Goal: Use online tool/utility: Utilize a website feature to perform a specific function

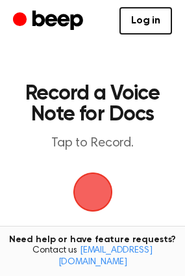
click at [99, 189] on span "button" at bounding box center [93, 192] width 50 height 50
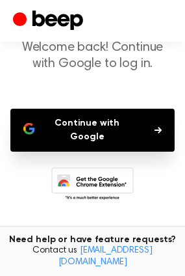
scroll to position [73, 0]
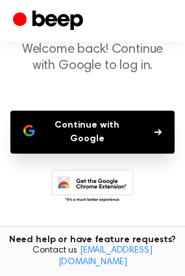
click at [114, 124] on button "Continue with Google" at bounding box center [92, 132] width 165 height 43
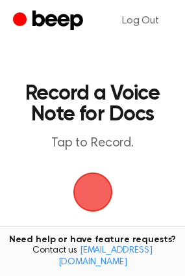
click at [90, 185] on span "button" at bounding box center [93, 192] width 66 height 66
click at [100, 189] on span "button" at bounding box center [93, 192] width 40 height 40
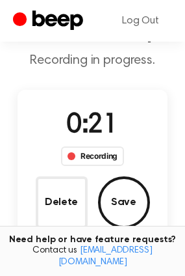
scroll to position [85, 0]
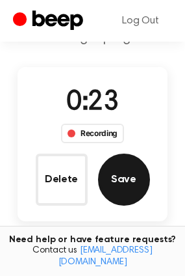
click at [135, 183] on button "Save" at bounding box center [124, 180] width 52 height 52
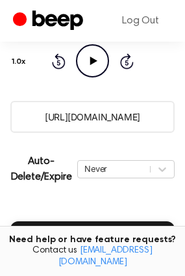
scroll to position [250, 0]
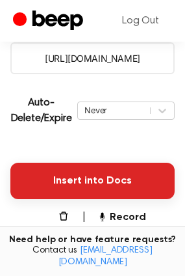
click at [74, 184] on button "Insert into Docs" at bounding box center [92, 181] width 165 height 36
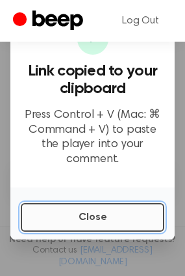
click at [81, 218] on button "Close" at bounding box center [93, 217] width 144 height 29
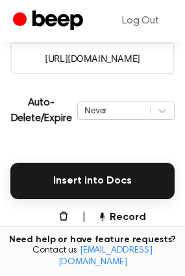
click at [52, 210] on button "Delete" at bounding box center [49, 224] width 46 height 31
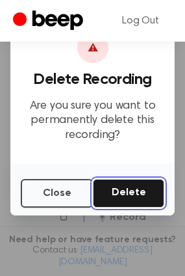
click at [134, 193] on button "Delete" at bounding box center [129, 193] width 72 height 29
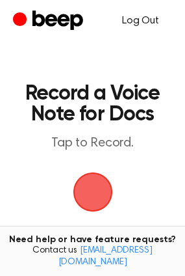
click at [135, 23] on link "Log Out" at bounding box center [140, 20] width 63 height 31
